Goal: Task Accomplishment & Management: Complete application form

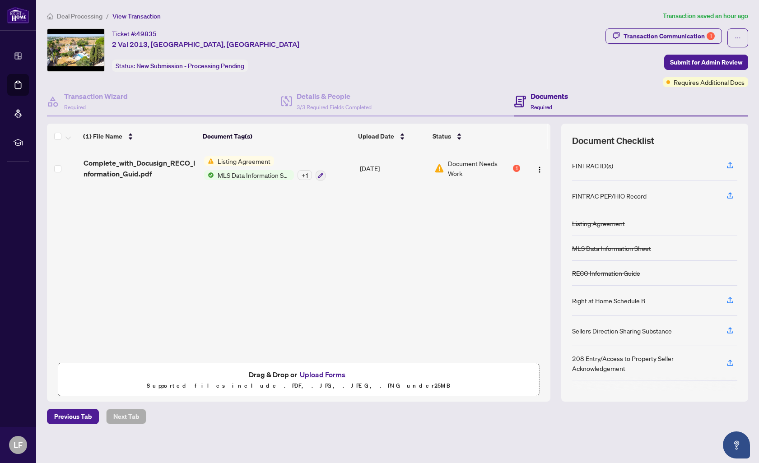
click at [518, 167] on td "Document Needs Work 1" at bounding box center [476, 168] width 93 height 39
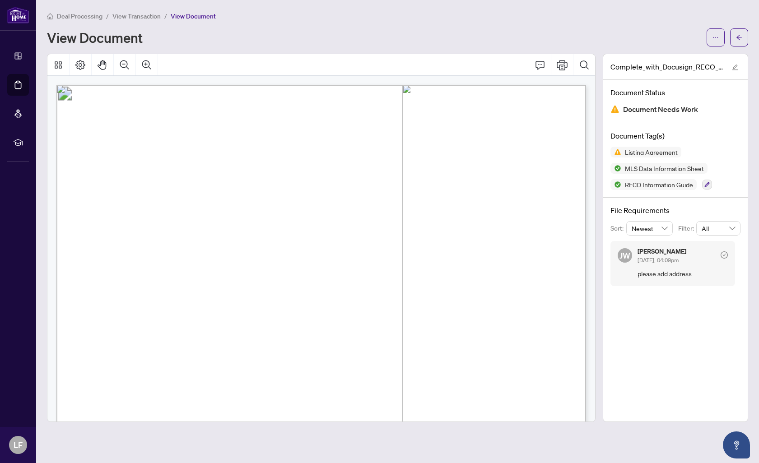
click at [141, 21] on div "Deal Processing / View Transaction / View Document View Document" at bounding box center [397, 29] width 701 height 36
click at [140, 14] on span "View Transaction" at bounding box center [136, 16] width 48 height 8
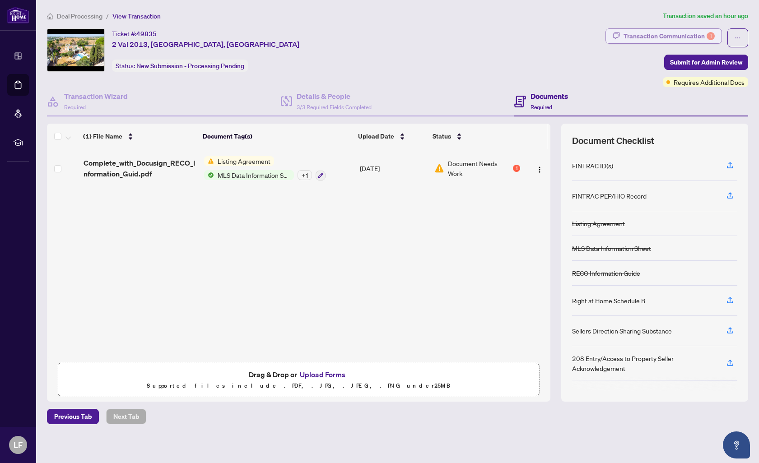
click at [693, 40] on div "Transaction Communication 1" at bounding box center [668, 36] width 91 height 14
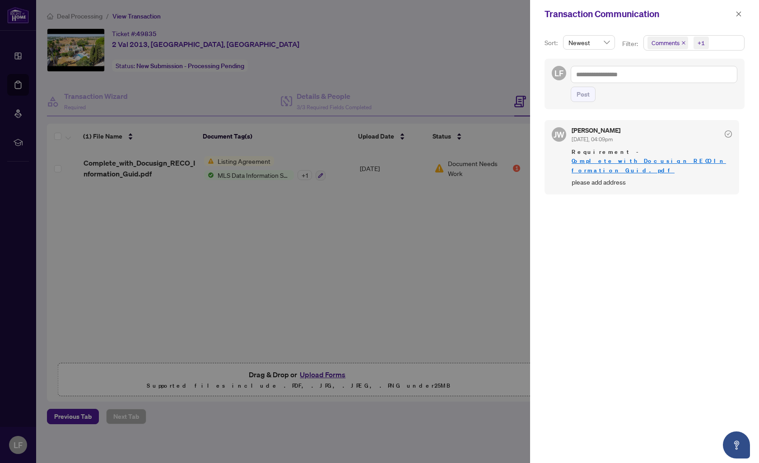
click at [352, 30] on div at bounding box center [379, 231] width 759 height 463
click at [737, 15] on icon "close" at bounding box center [738, 14] width 6 height 6
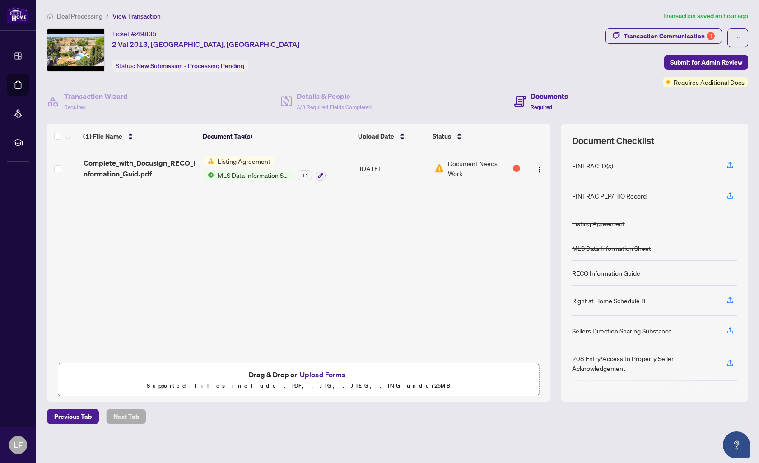
click at [111, 43] on div "Ticket #: 49835 2 Val 2013, Portugal, Canada Status: New Submission - Processin…" at bounding box center [324, 49] width 555 height 43
drag, startPoint x: 113, startPoint y: 43, endPoint x: 220, endPoint y: 46, distance: 107.5
click at [220, 46] on div "Ticket #: 49835 2 Val 2013, Portugal, Canada Status: New Submission - Processin…" at bounding box center [205, 49] width 187 height 43
copy span "2 Val 2013, Portugal, Canada"
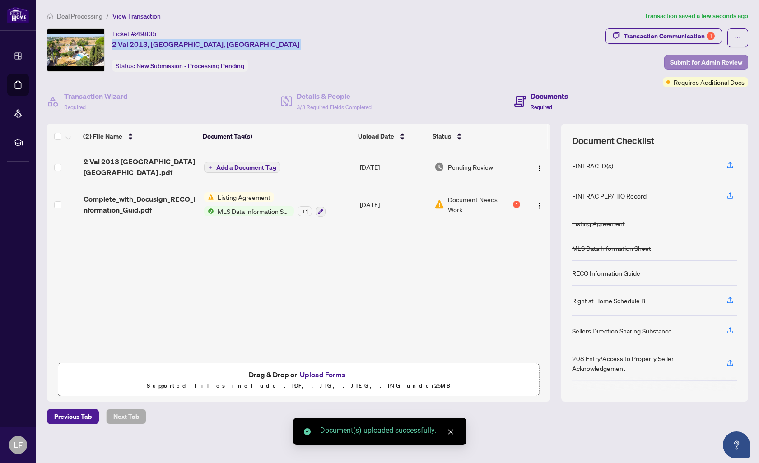
click at [707, 62] on span "Submit for Admin Review" at bounding box center [706, 62] width 72 height 14
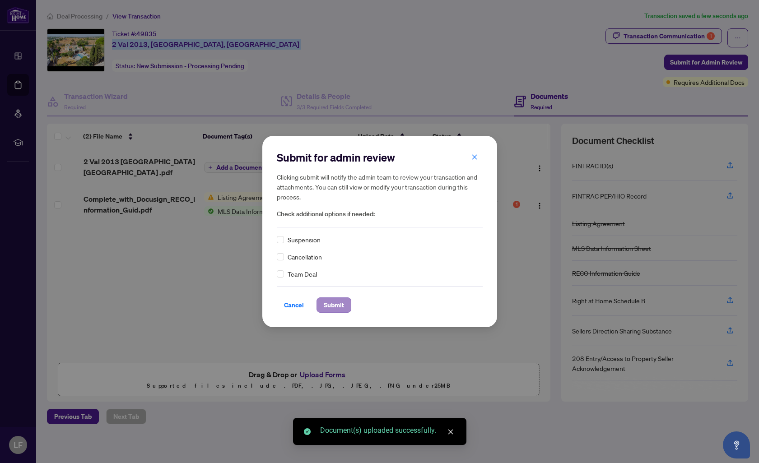
click at [335, 310] on span "Submit" at bounding box center [334, 305] width 20 height 14
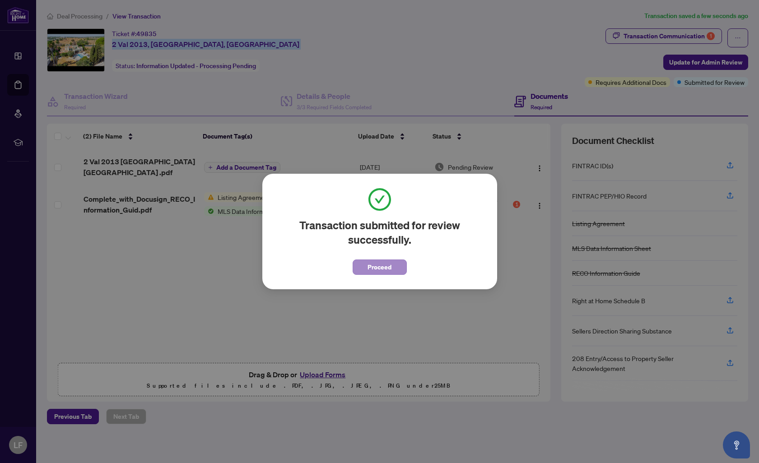
click at [395, 267] on button "Proceed" at bounding box center [379, 266] width 54 height 15
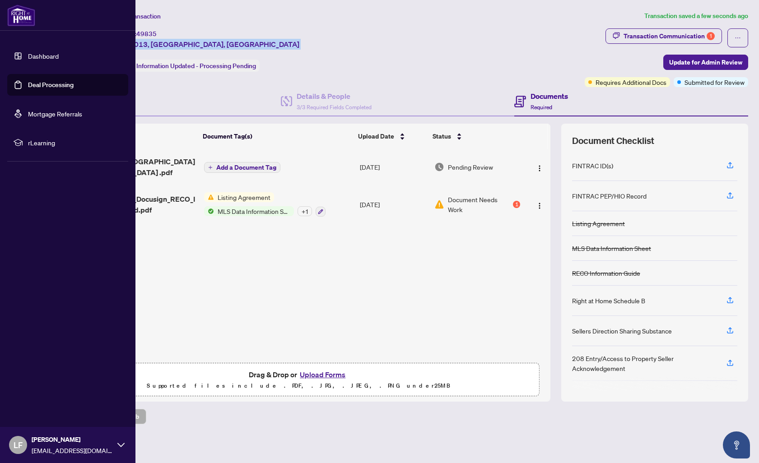
click at [35, 86] on link "Deal Processing" at bounding box center [51, 85] width 46 height 8
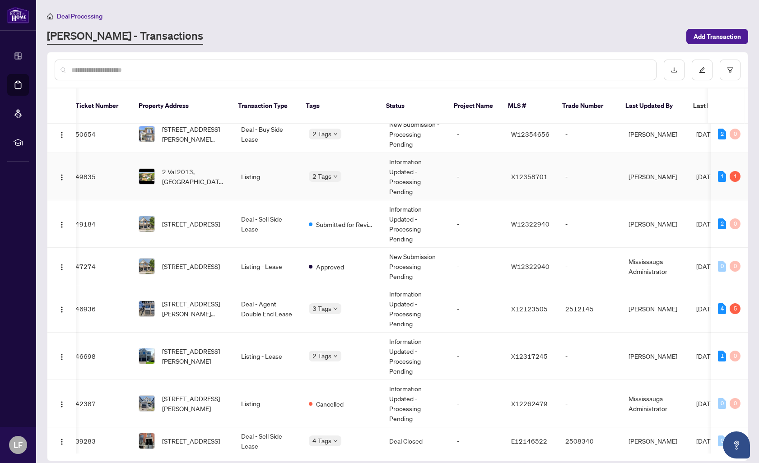
scroll to position [67, 8]
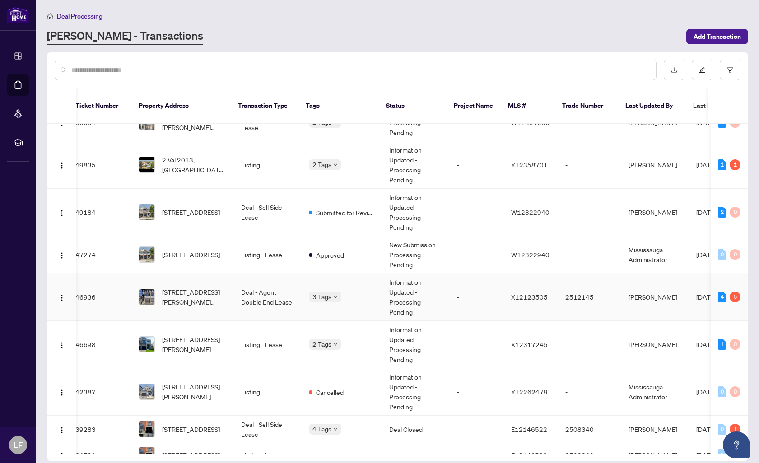
click at [440, 298] on td "Information Updated - Processing Pending" at bounding box center [416, 296] width 68 height 47
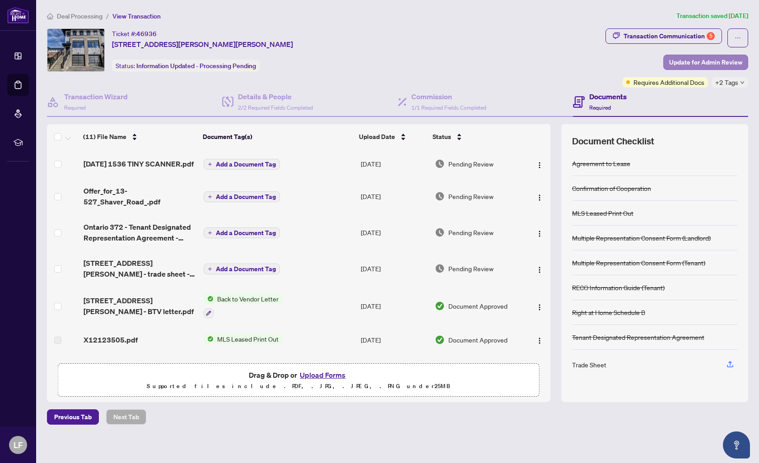
click at [722, 65] on span "Update for Admin Review" at bounding box center [705, 62] width 73 height 14
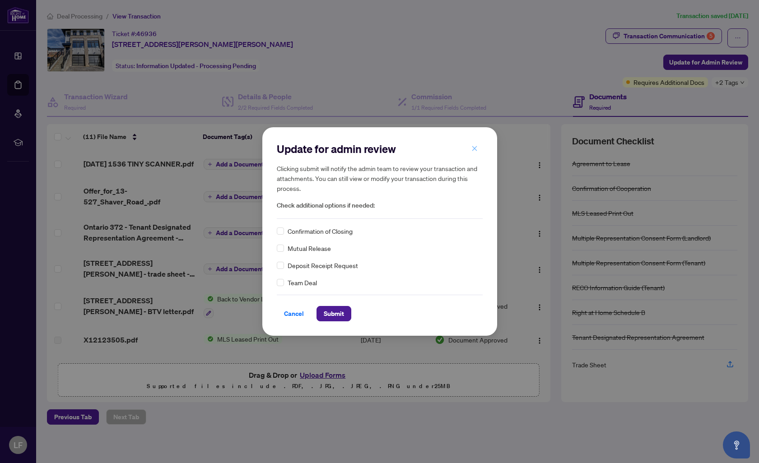
click at [477, 150] on button "button" at bounding box center [474, 148] width 18 height 15
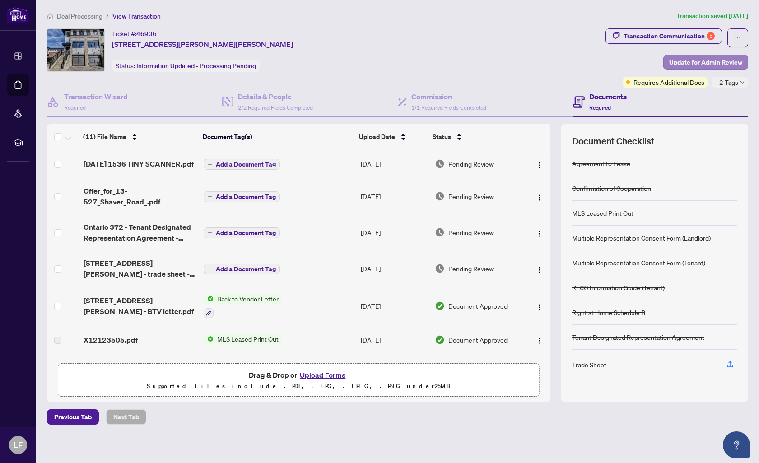
click at [722, 63] on span "Update for Admin Review" at bounding box center [705, 62] width 73 height 14
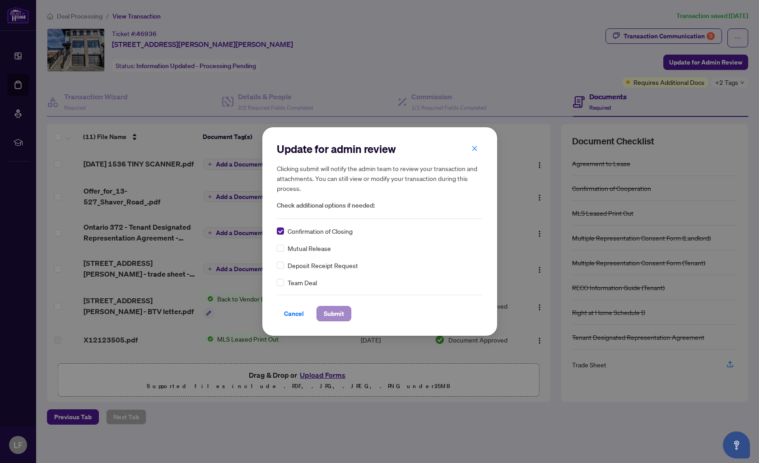
click at [336, 316] on span "Submit" at bounding box center [334, 313] width 20 height 14
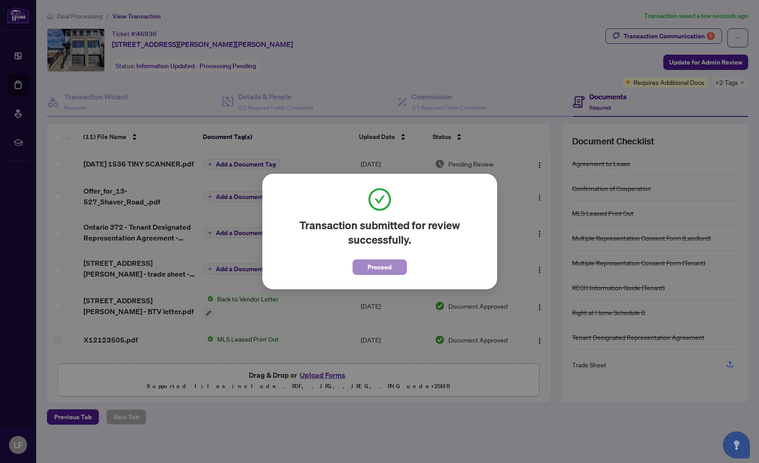
click at [394, 266] on button "Proceed" at bounding box center [379, 266] width 54 height 15
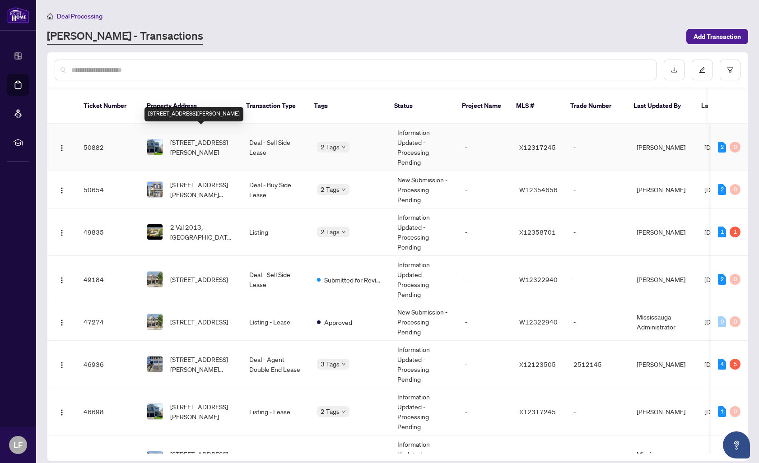
click at [191, 144] on span "57 Genoa Dr, Hamilton, Ontario L9B 2X7, Canada" at bounding box center [202, 147] width 65 height 20
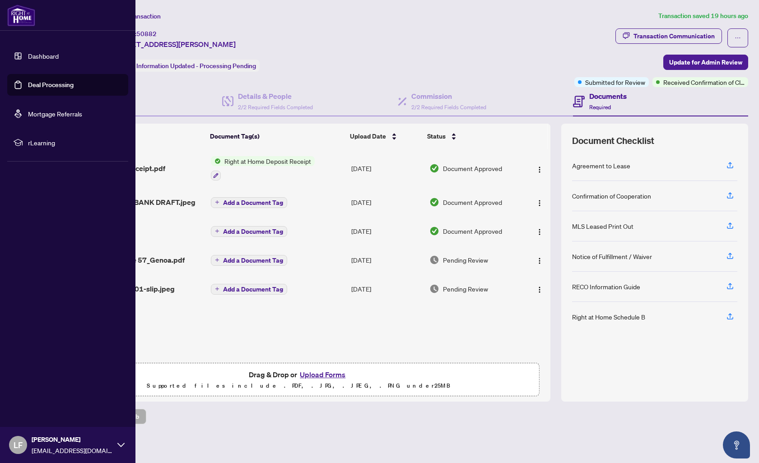
click at [53, 87] on link "Deal Processing" at bounding box center [51, 85] width 46 height 8
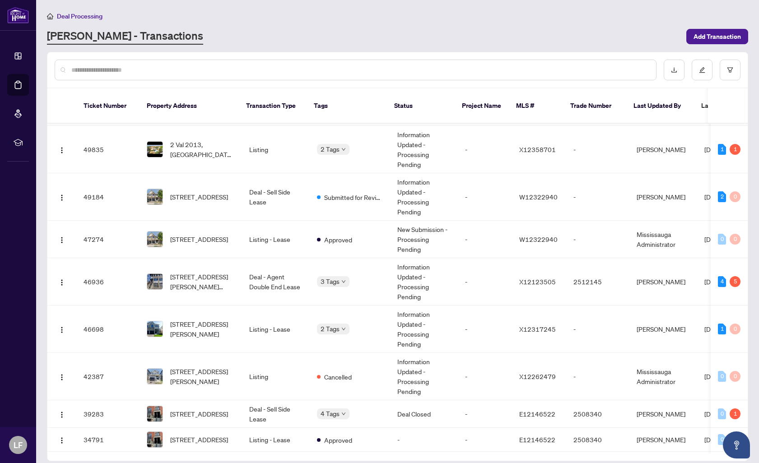
scroll to position [0, 1]
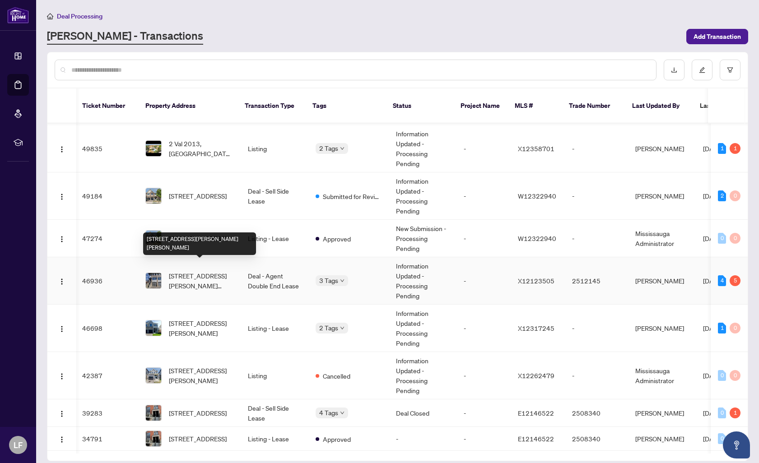
click at [205, 271] on span "13-527 Shaver Rd, Hamilton, Ontario L9G 3K9, Canada" at bounding box center [201, 281] width 65 height 20
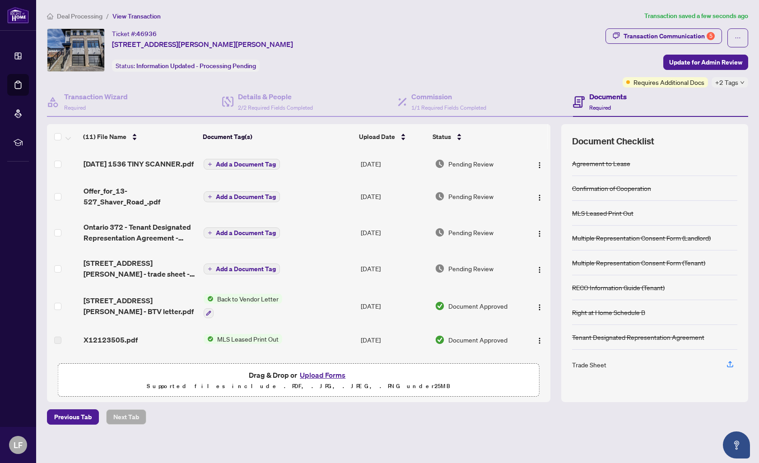
click at [740, 82] on icon "down" at bounding box center [742, 82] width 5 height 5
click at [485, 88] on div "Commission 1/1 Required Fields Completed" at bounding box center [485, 102] width 175 height 29
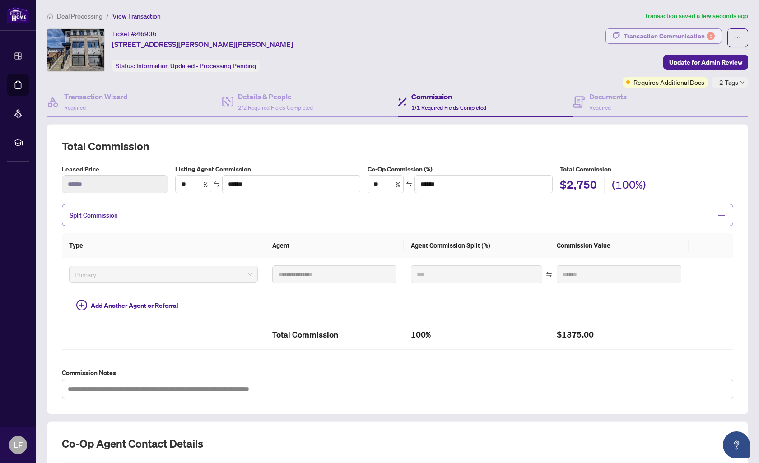
click at [626, 37] on div "Transaction Communication 5" at bounding box center [668, 36] width 91 height 14
type textarea "**********"
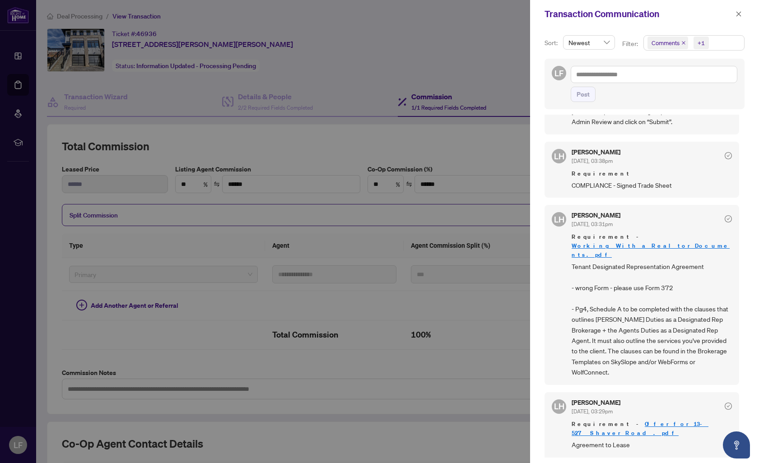
scroll to position [329, 0]
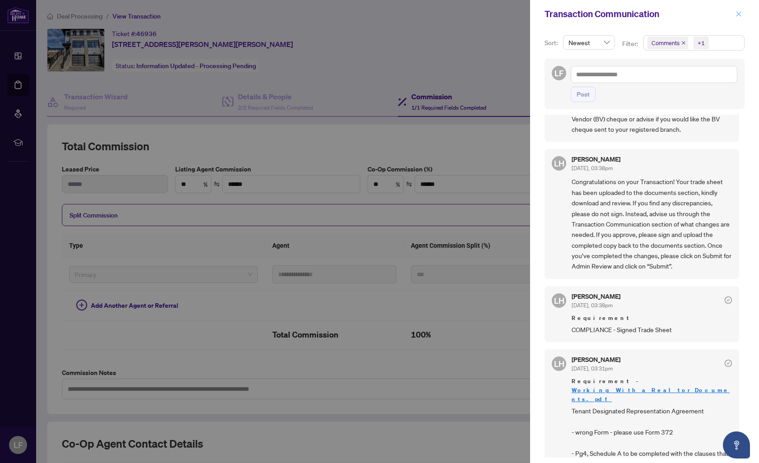
click at [737, 14] on icon "close" at bounding box center [738, 14] width 6 height 6
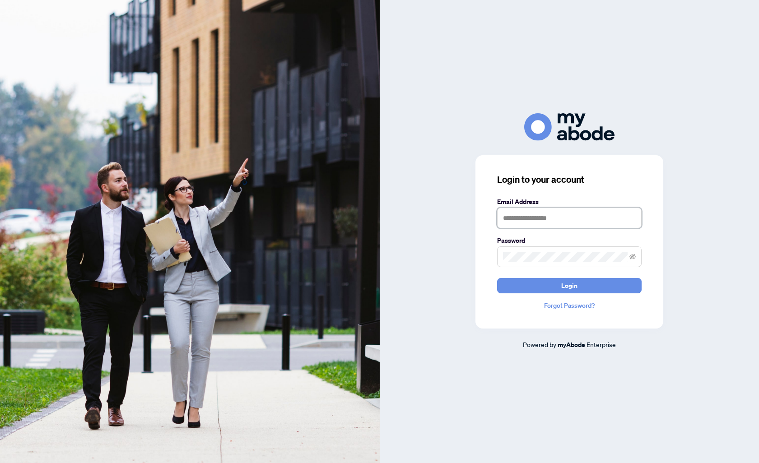
type input "**********"
click at [556, 285] on button "Login" at bounding box center [569, 285] width 144 height 15
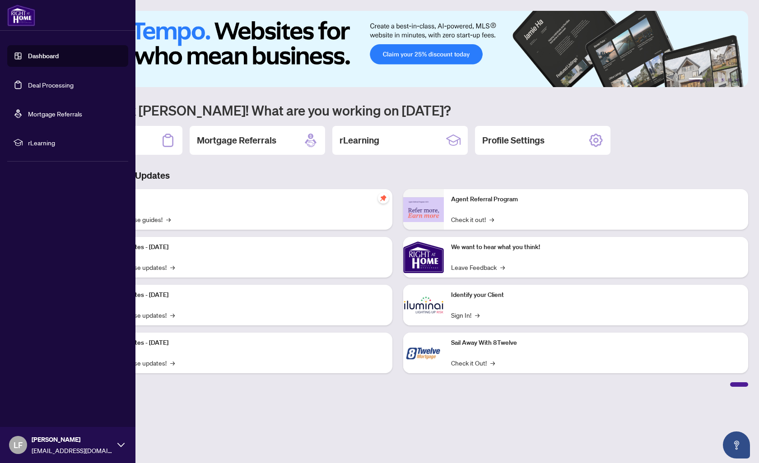
click at [28, 87] on link "Deal Processing" at bounding box center [51, 85] width 46 height 8
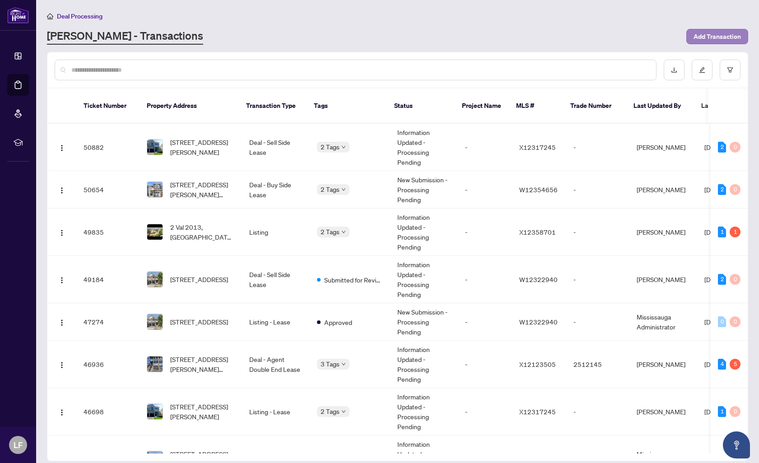
click at [725, 34] on span "Add Transaction" at bounding box center [716, 36] width 47 height 14
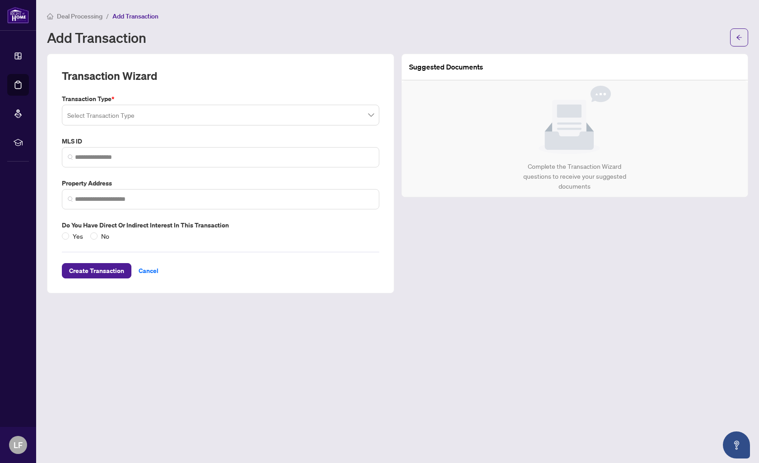
click at [270, 114] on input "search" at bounding box center [216, 116] width 298 height 20
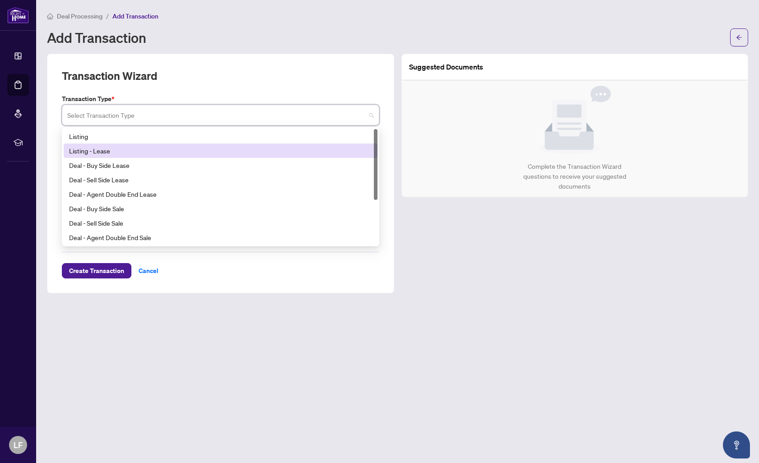
click at [256, 150] on div "Listing - Lease" at bounding box center [220, 151] width 303 height 10
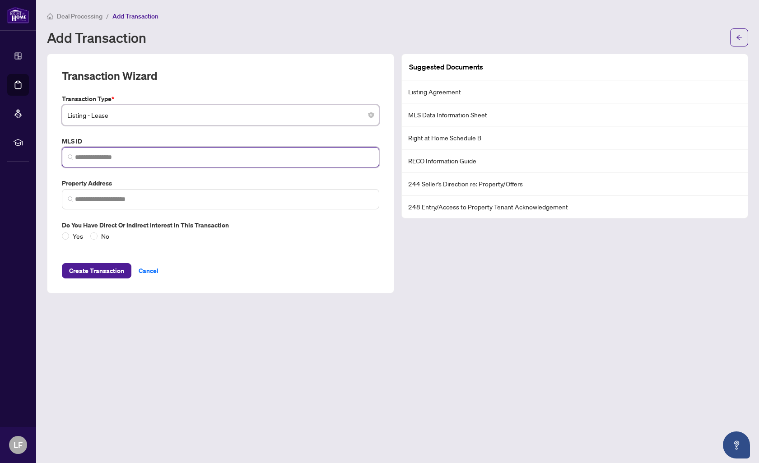
click at [132, 160] on input "search" at bounding box center [224, 157] width 298 height 9
paste input "*********"
type input "*********"
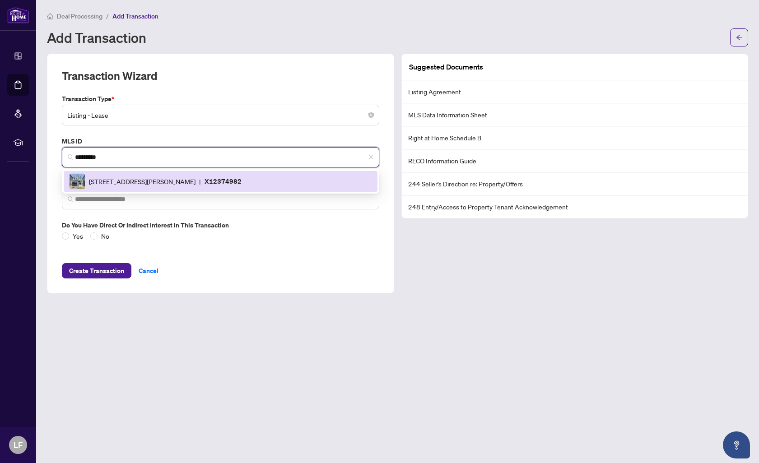
click at [128, 181] on span "204 Wilmot Rd, Brantford, Ontario N3T 5L5, Canada" at bounding box center [142, 181] width 106 height 10
type input "**********"
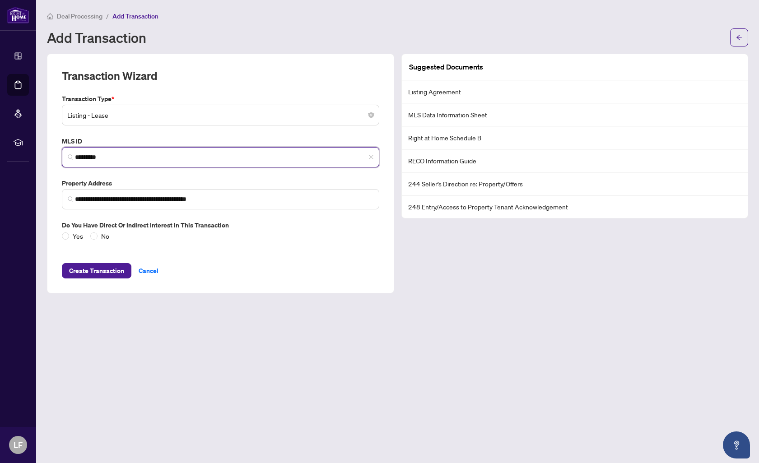
type input "*********"
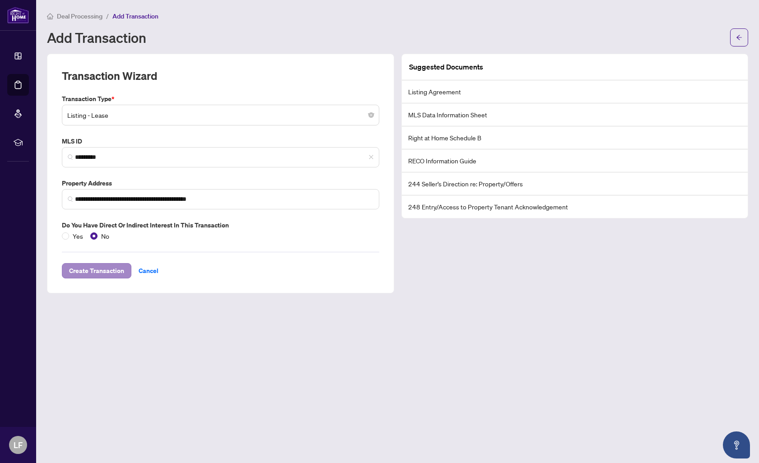
click at [96, 268] on span "Create Transaction" at bounding box center [96, 271] width 55 height 14
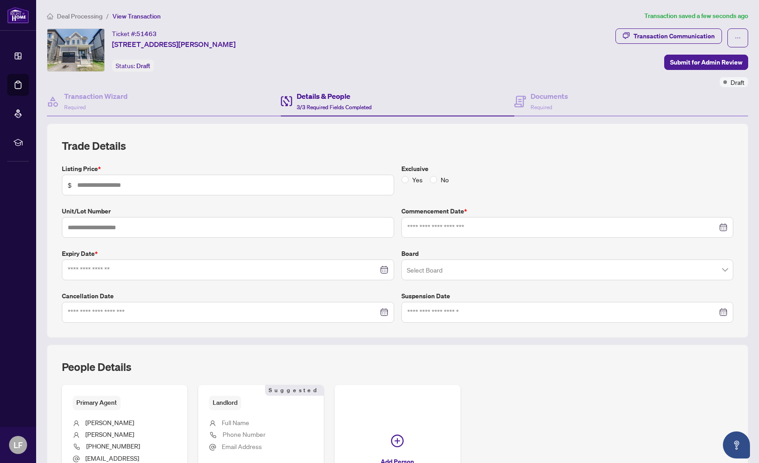
type input "*******"
type input "**********"
click at [435, 178] on span at bounding box center [433, 179] width 7 height 7
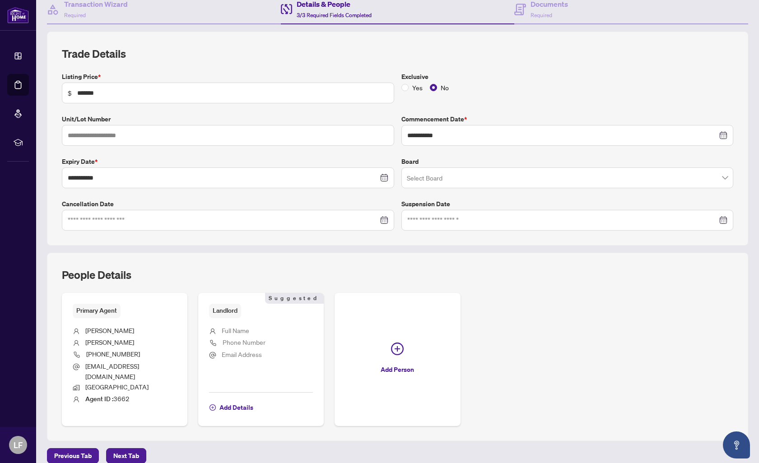
scroll to position [92, 0]
click at [435, 177] on input "search" at bounding box center [563, 180] width 313 height 20
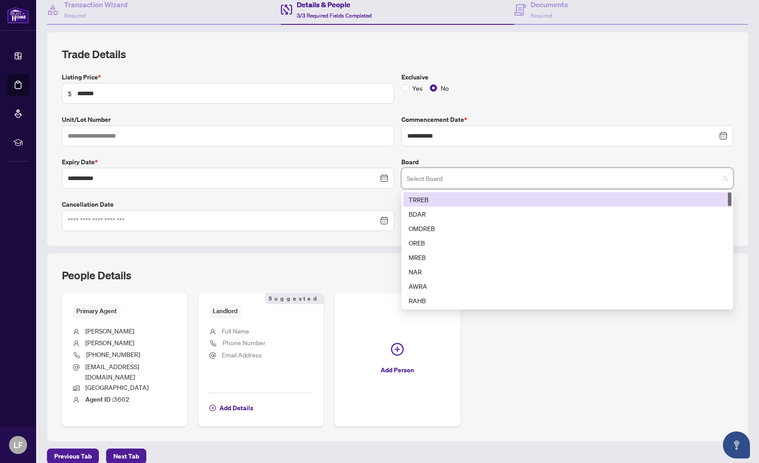
click at [447, 201] on div "TRREB" at bounding box center [567, 199] width 318 height 10
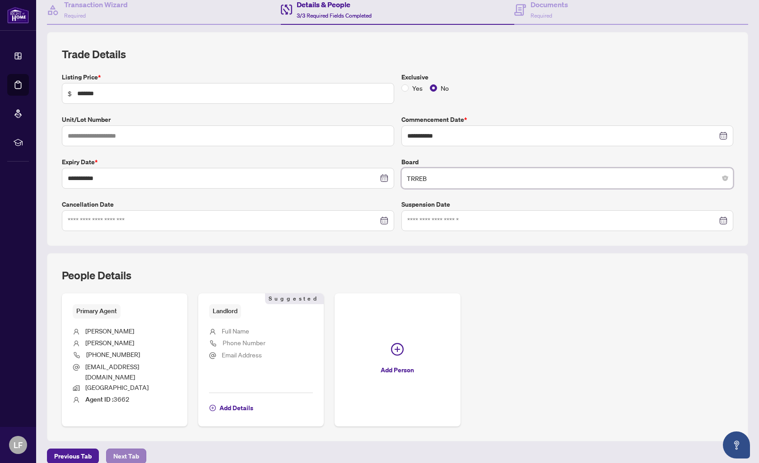
click at [136, 449] on span "Next Tab" at bounding box center [126, 456] width 26 height 14
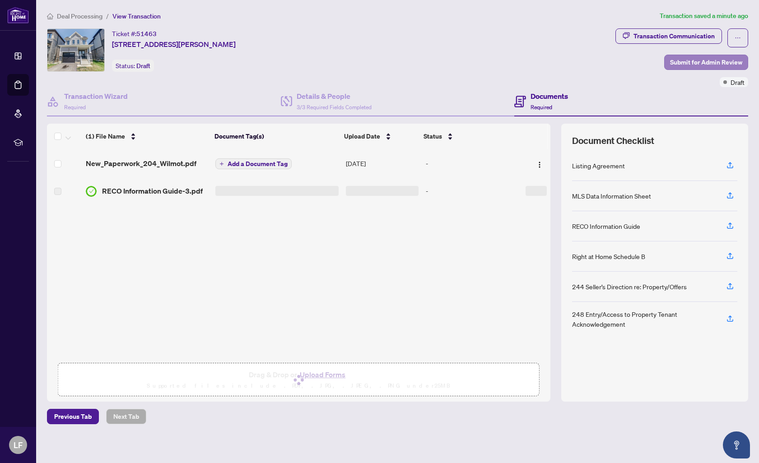
click at [705, 60] on span "Submit for Admin Review" at bounding box center [706, 62] width 72 height 14
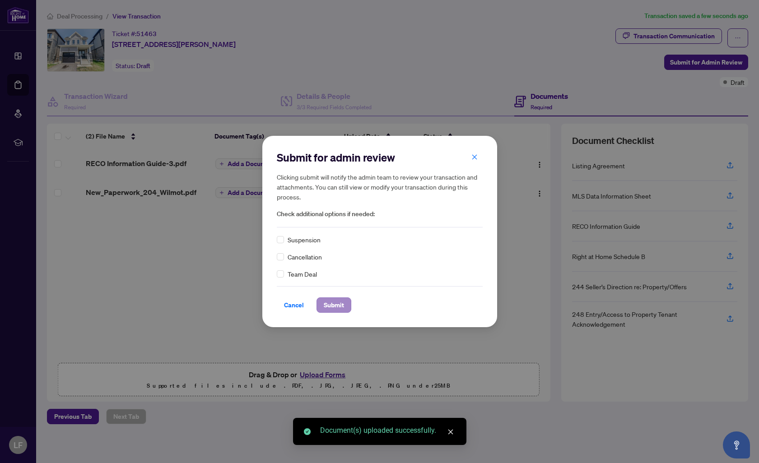
click at [335, 306] on span "Submit" at bounding box center [334, 305] width 20 height 14
